Goal: Task Accomplishment & Management: Use online tool/utility

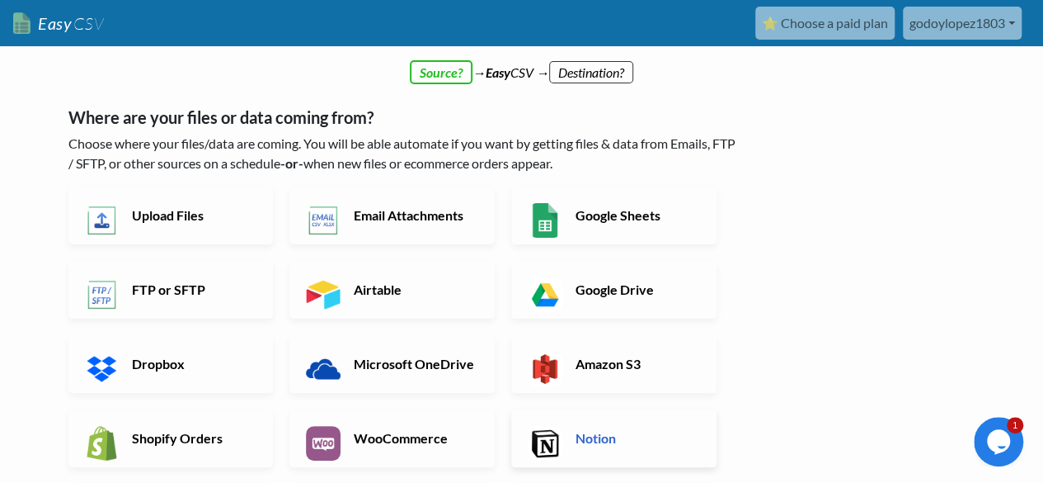
scroll to position [247, 0]
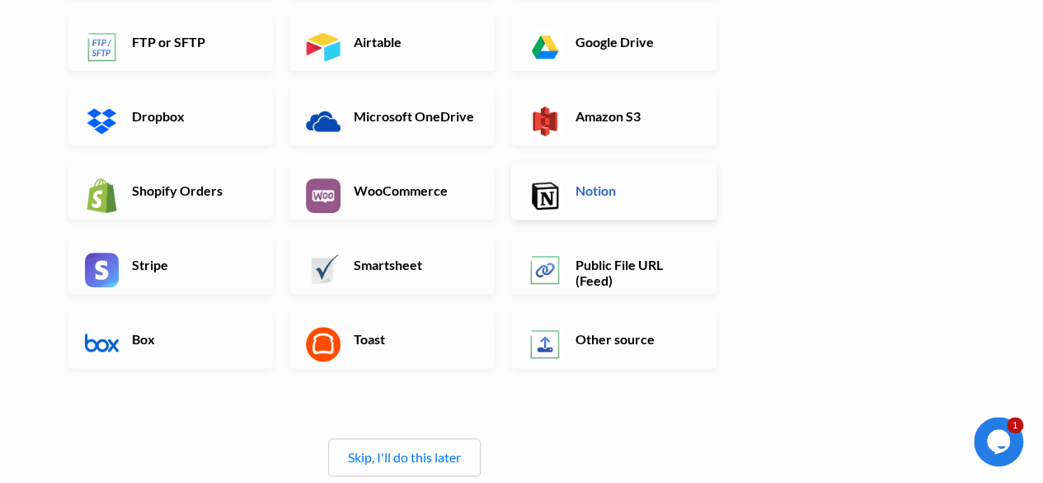
click at [598, 205] on link "Notion" at bounding box center [613, 191] width 205 height 58
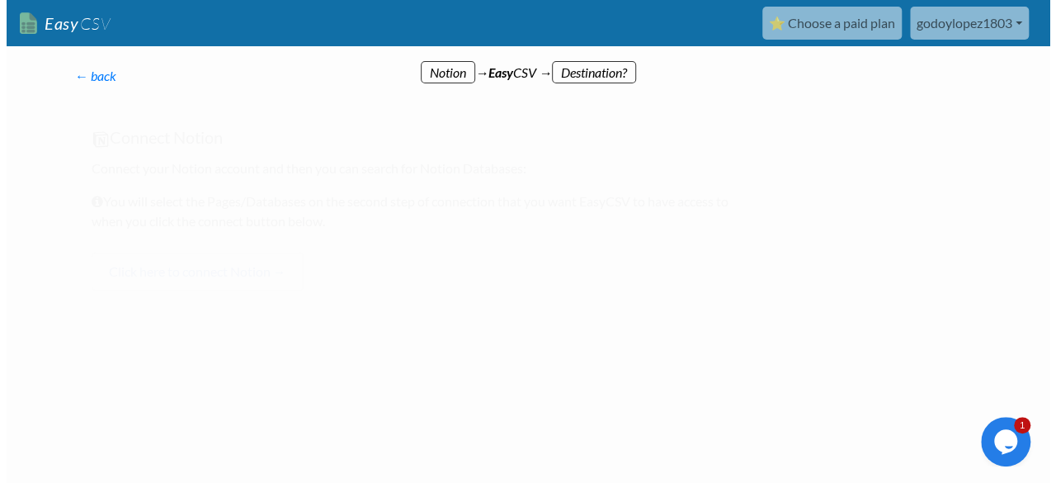
scroll to position [0, 0]
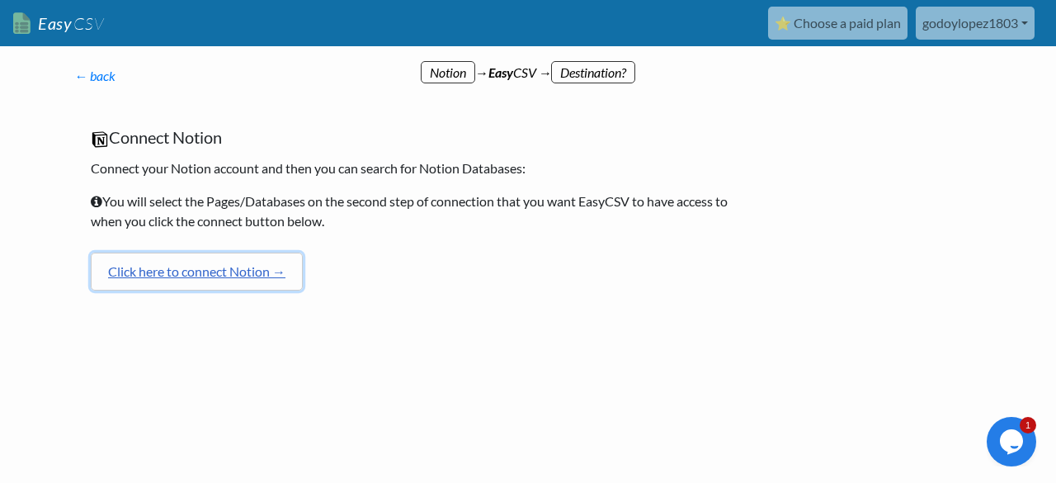
click at [269, 266] on link "Click here to connect Notion →" at bounding box center [197, 271] width 212 height 38
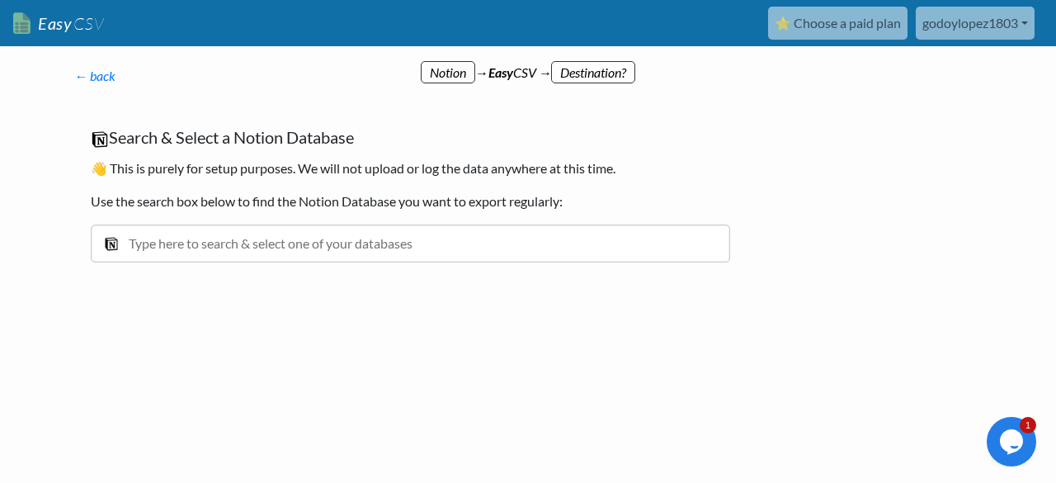
click at [375, 247] on input "text" at bounding box center [410, 243] width 639 height 38
click at [276, 233] on input "CC" at bounding box center [410, 243] width 639 height 38
click at [275, 235] on input "CC" at bounding box center [410, 243] width 639 height 38
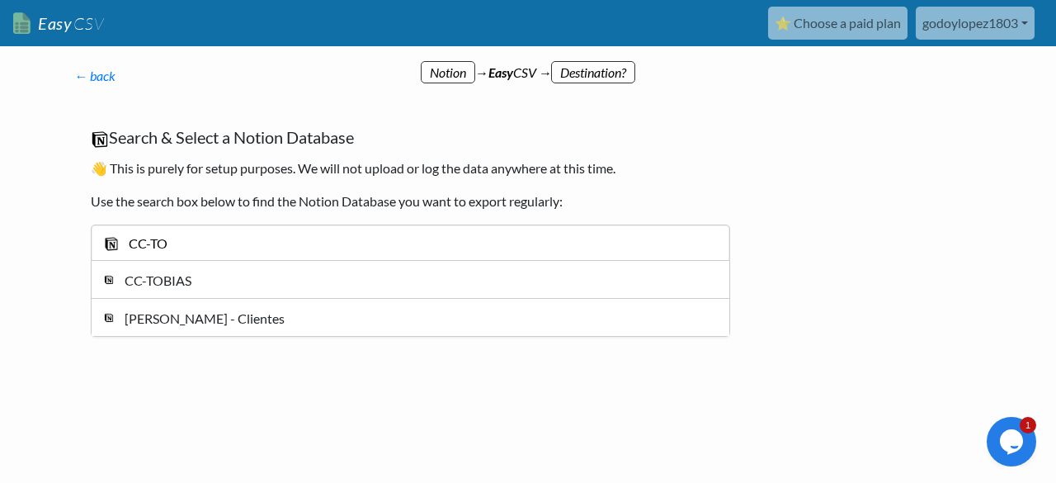
type input "CC-TO"
click at [232, 287] on div "CC-TOBIAS" at bounding box center [422, 281] width 595 height 20
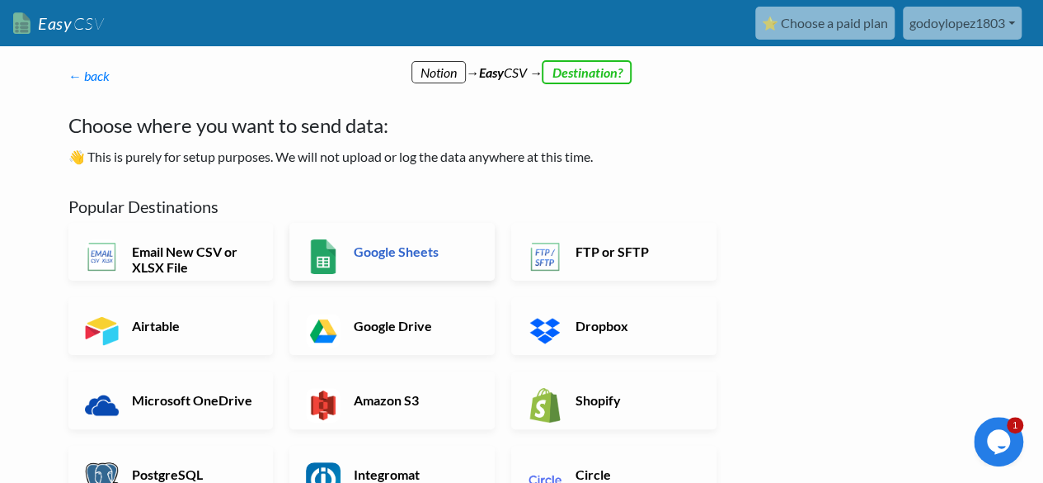
click at [373, 246] on h6 "Google Sheets" at bounding box center [415, 251] width 130 height 16
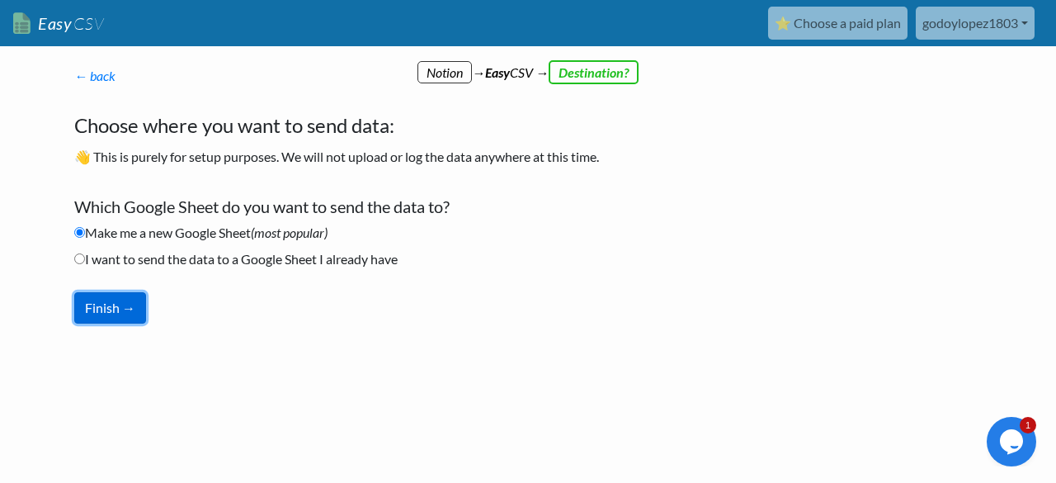
click at [118, 301] on button "Finish →" at bounding box center [110, 307] width 72 height 31
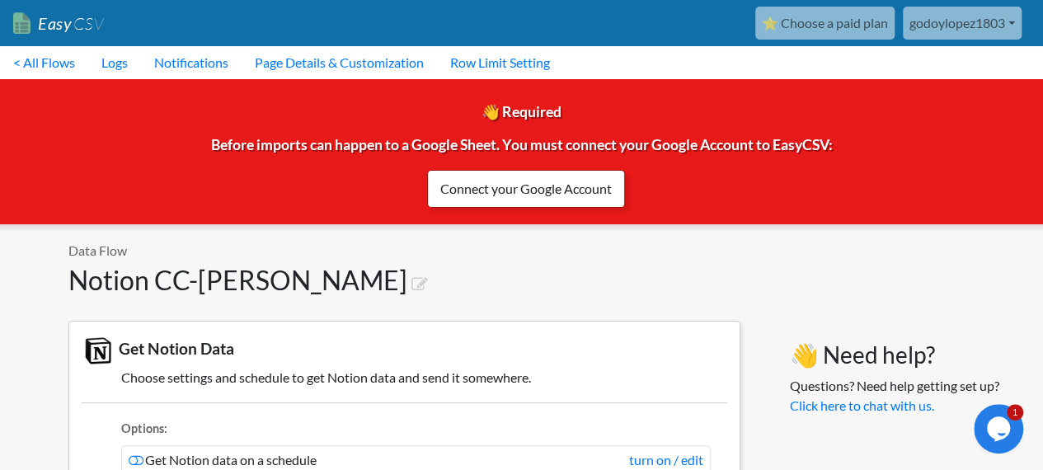
click at [515, 194] on link "Connect your Google Account" at bounding box center [526, 189] width 198 height 38
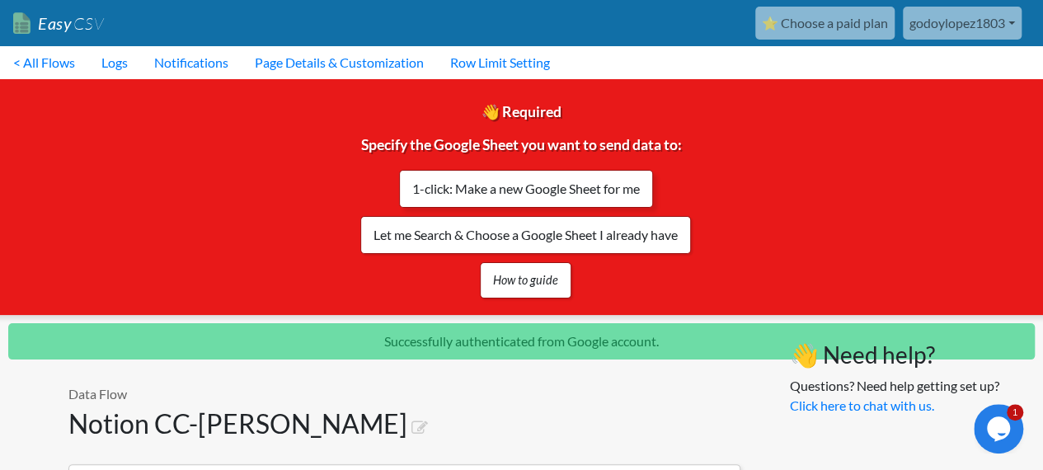
click at [529, 193] on link "1-click: Make a new Google Sheet for me" at bounding box center [526, 189] width 254 height 38
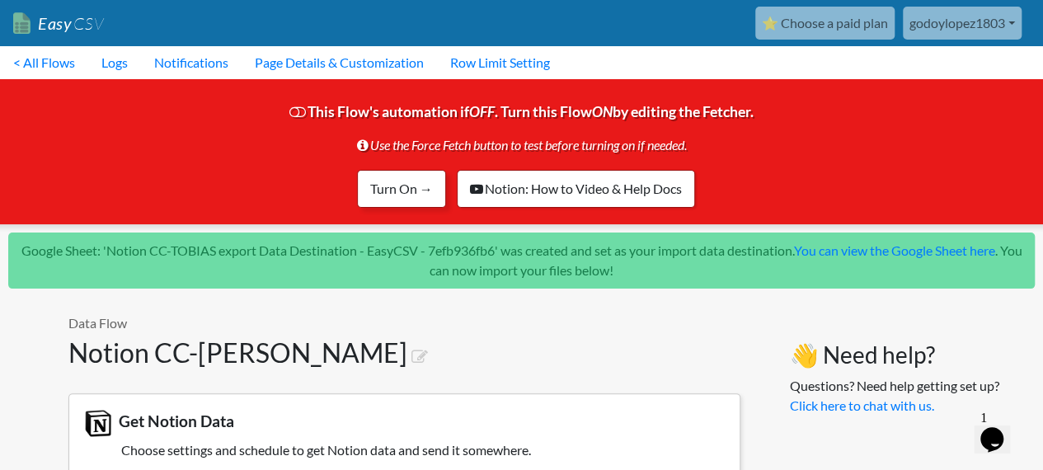
click at [404, 194] on link "Turn On →" at bounding box center [401, 189] width 89 height 38
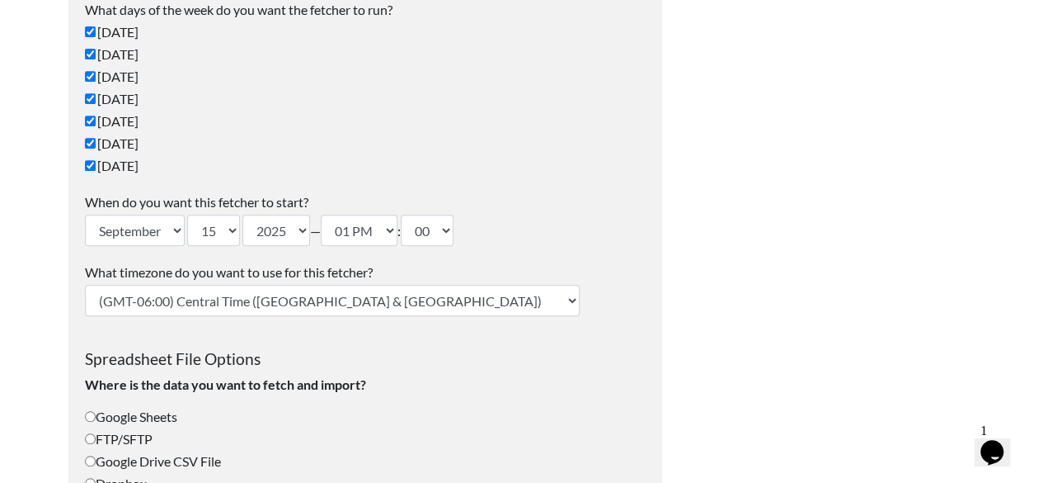
scroll to position [87, 0]
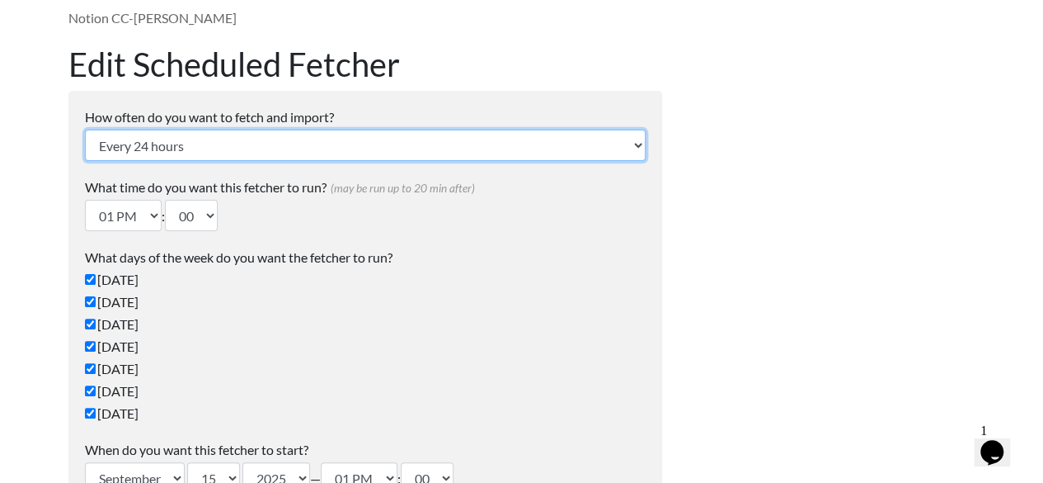
click at [214, 150] on select "Every 24 hours Every 4 hours Every hour Every 10-20 minutes Every 1 week Every …" at bounding box center [365, 145] width 561 height 31
click at [213, 148] on select "Every 24 hours Every 4 hours Every hour Every 10-20 minutes Every 1 week Every …" at bounding box center [365, 145] width 561 height 31
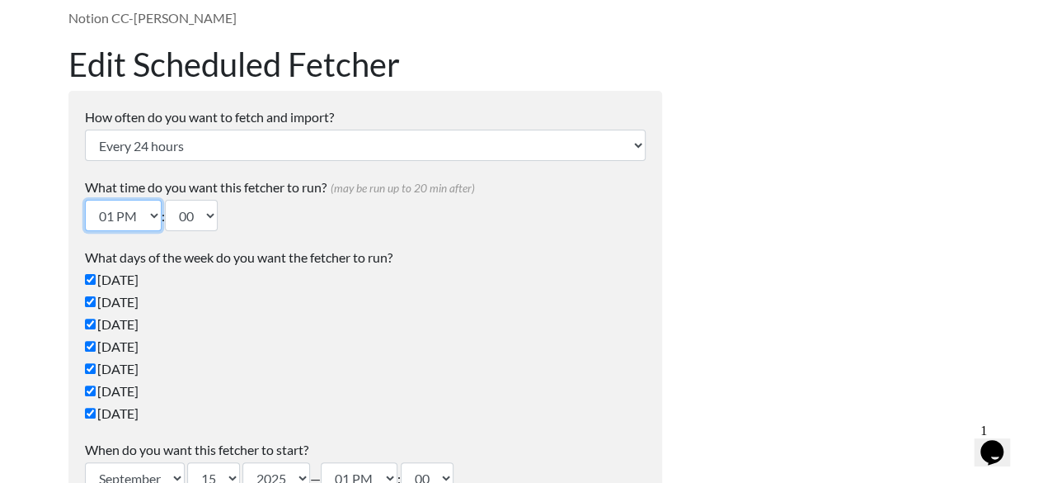
click at [150, 214] on select "12 AM 01 AM 02 AM 03 AM 04 AM 05 AM 06 AM 07 AM 08 AM 09 AM 10 AM 11 AM 12 PM 0…" at bounding box center [123, 215] width 77 height 31
select select "18"
click at [85, 200] on select "12 AM 01 AM 02 AM 03 AM 04 AM 05 AM 06 AM 07 AM 08 AM 09 AM 10 AM 11 AM 12 PM 0…" at bounding box center [123, 215] width 77 height 31
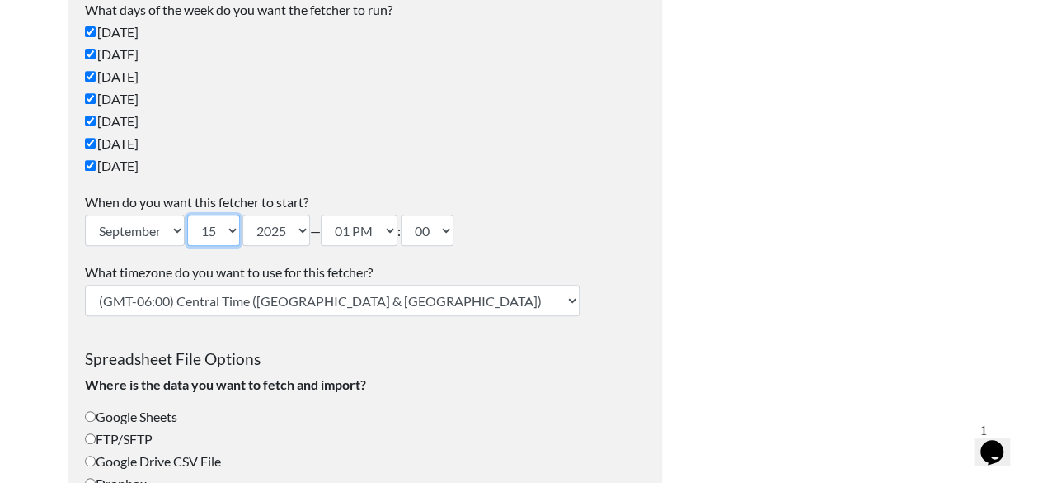
click at [236, 225] on select "1 2 3 4 5 6 7 8 9 10 11 12 13 14 15 16 17 18 19 20 21 22 23 24 25 26 27 28 29 3…" at bounding box center [213, 229] width 53 height 31
select select "16"
click at [188, 214] on select "1 2 3 4 5 6 7 8 9 10 11 12 13 14 15 16 17 18 19 20 21 22 23 24 25 26 27 28 29 3…" at bounding box center [213, 229] width 53 height 31
click at [393, 230] on select "12 AM 01 AM 02 AM 03 AM 04 AM 05 AM 06 AM 07 AM 08 AM 09 AM 10 AM 11 AM 12 PM 0…" at bounding box center [359, 229] width 77 height 31
select select "12"
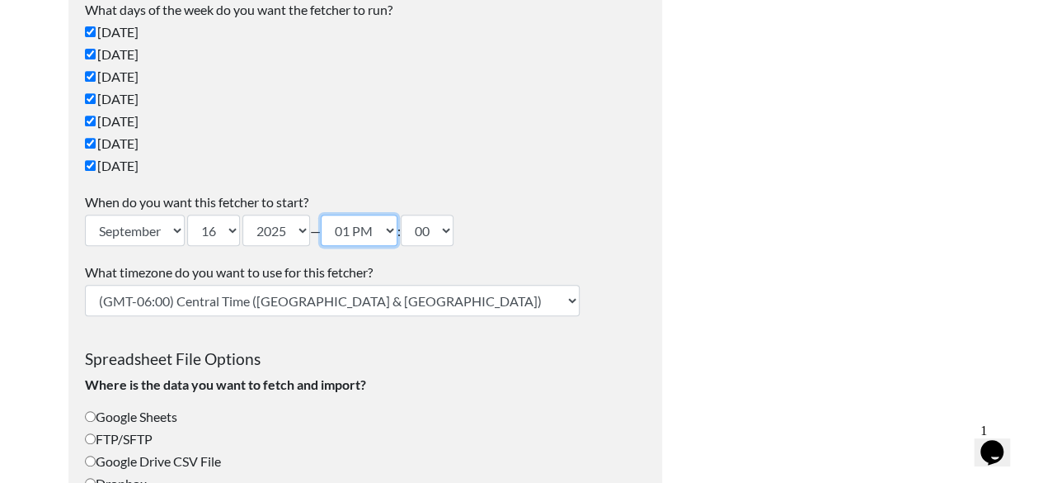
click at [327, 214] on select "12 AM 01 AM 02 AM 03 AM 04 AM 05 AM 06 AM 07 AM 08 AM 09 AM 10 AM 11 AM 12 PM 0…" at bounding box center [359, 229] width 77 height 31
click at [443, 289] on div "What timezone do you want to use for this fetcher? (GMT-12:00) International Da…" at bounding box center [365, 289] width 561 height 54
click at [343, 294] on select "(GMT-12:00) International Date Line West (GMT-11:00) American Samoa (GMT-11:00)…" at bounding box center [332, 300] width 495 height 31
select select "Buenos Aires"
click at [85, 285] on select "(GMT-12:00) International Date Line West (GMT-11:00) American Samoa (GMT-11:00)…" at bounding box center [332, 300] width 495 height 31
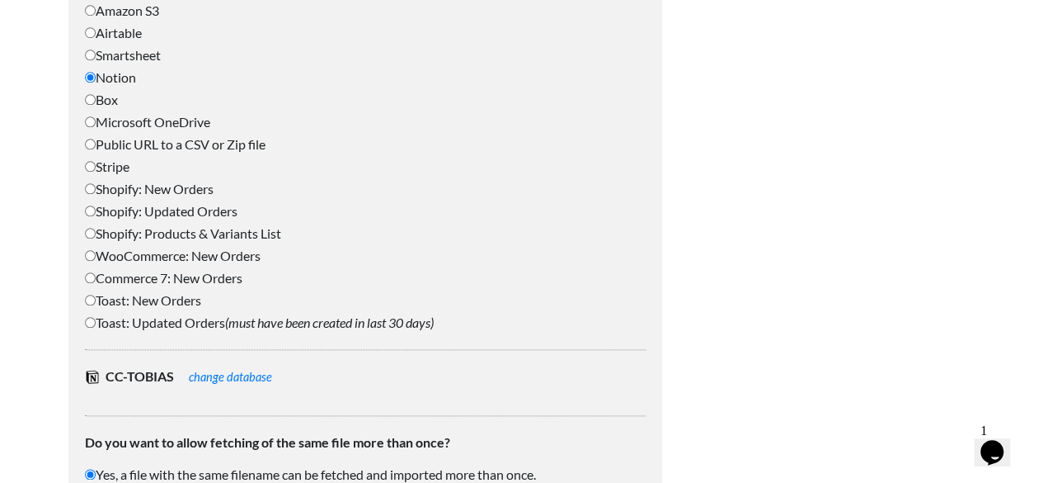
scroll to position [1077, 0]
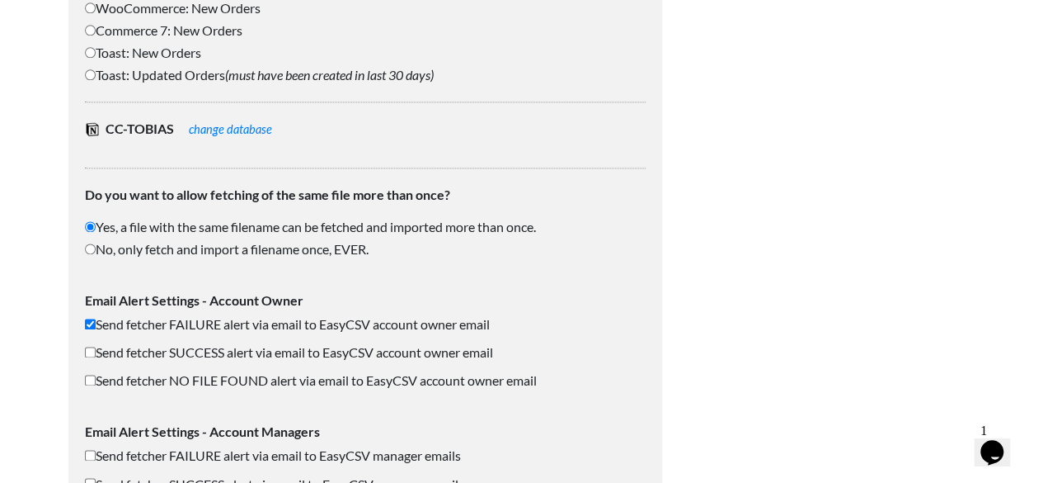
click at [87, 354] on input "Send fetcher SUCCESS alert via email to EasyCSV account owner email" at bounding box center [90, 351] width 11 height 11
checkbox input "true"
click at [89, 377] on input "Send fetcher NO FILE FOUND alert via email to EasyCSV account owner email" at bounding box center [90, 379] width 11 height 11
checkbox input "true"
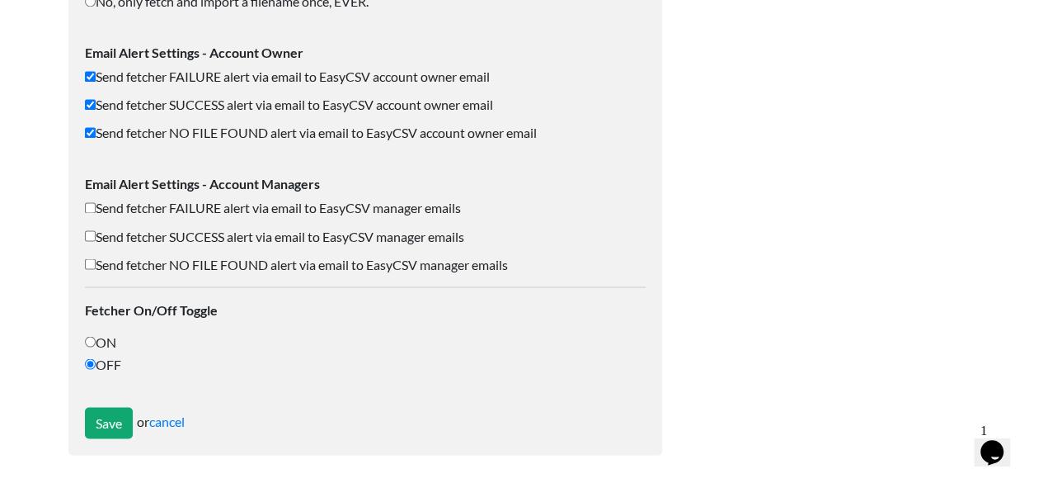
click at [93, 339] on input "ON" at bounding box center [90, 341] width 11 height 11
radio input "true"
click at [102, 419] on input "Save" at bounding box center [109, 422] width 48 height 31
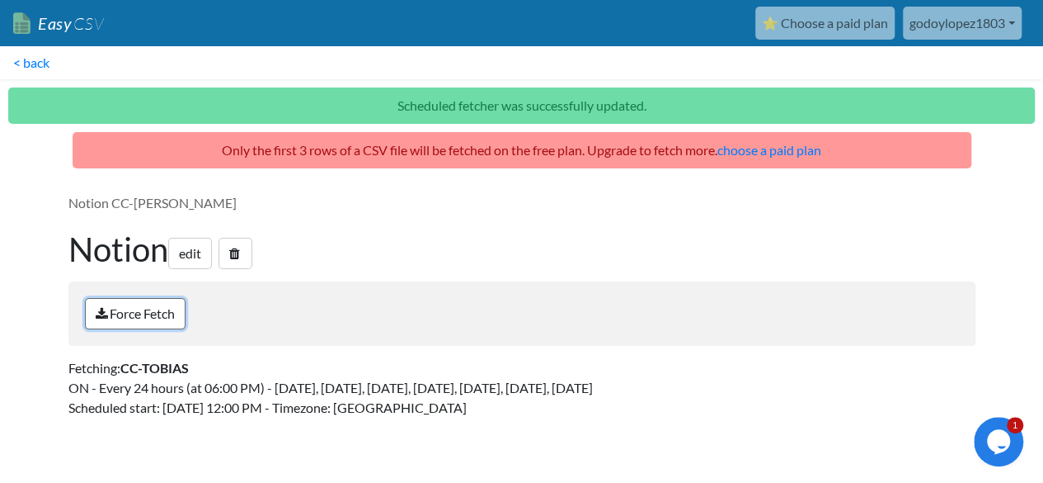
click at [144, 318] on link "Force Fetch" at bounding box center [135, 313] width 101 height 31
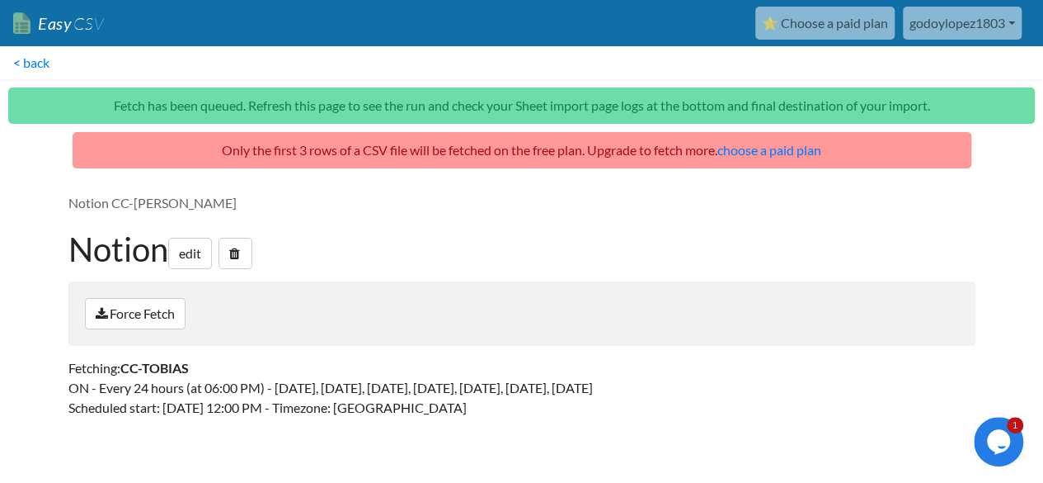
scroll to position [149, 0]
